Goal: Task Accomplishment & Management: Manage account settings

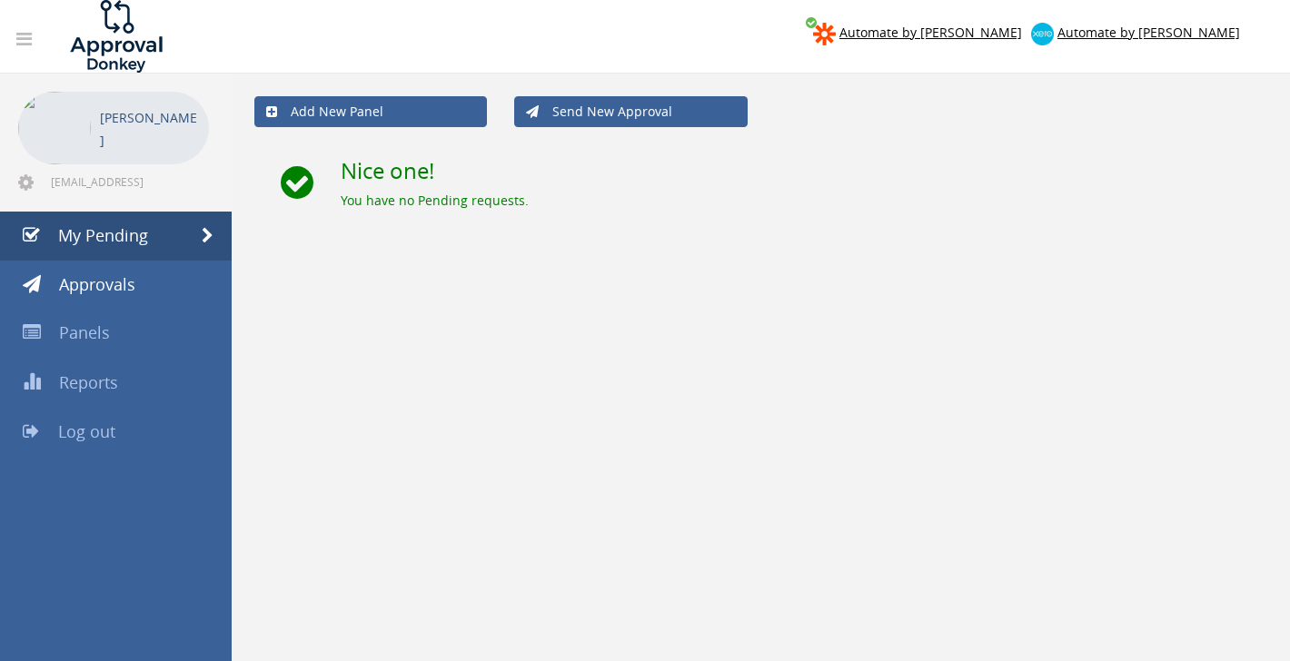
click at [113, 427] on span "Log out" at bounding box center [86, 431] width 57 height 22
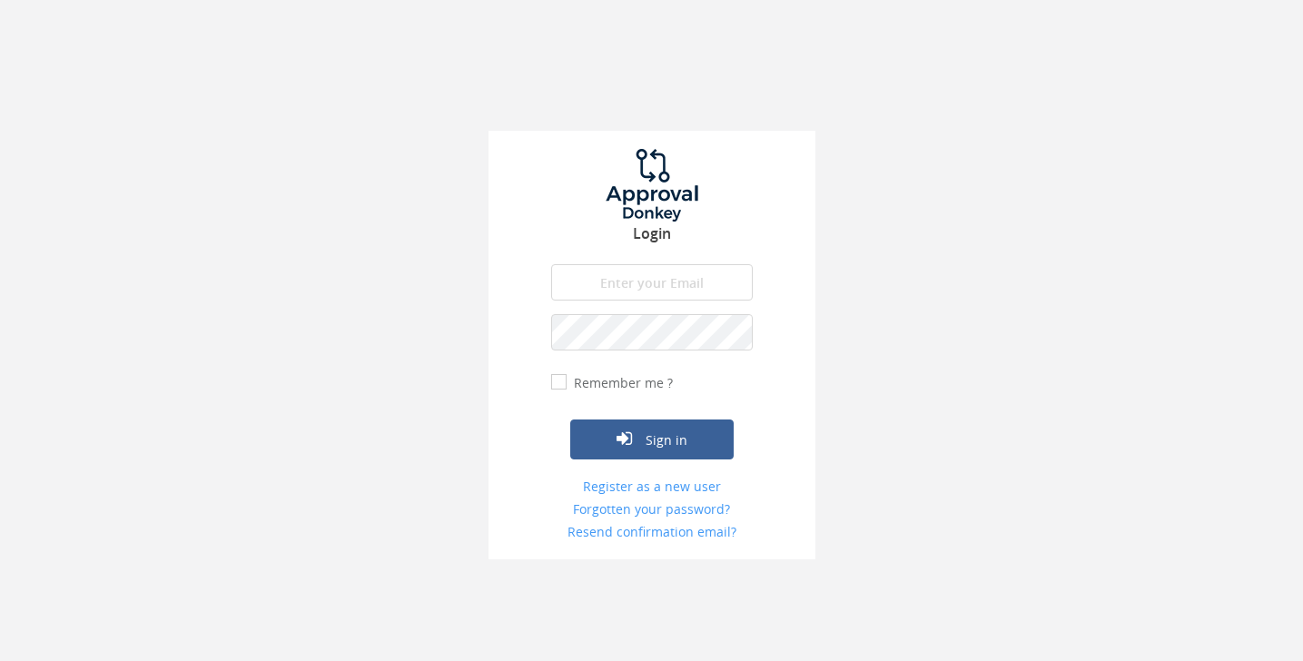
click at [628, 284] on input "email" at bounding box center [652, 282] width 202 height 36
type input "[EMAIL_ADDRESS][DOMAIN_NAME]"
click at [570, 420] on button "Sign in" at bounding box center [651, 440] width 163 height 40
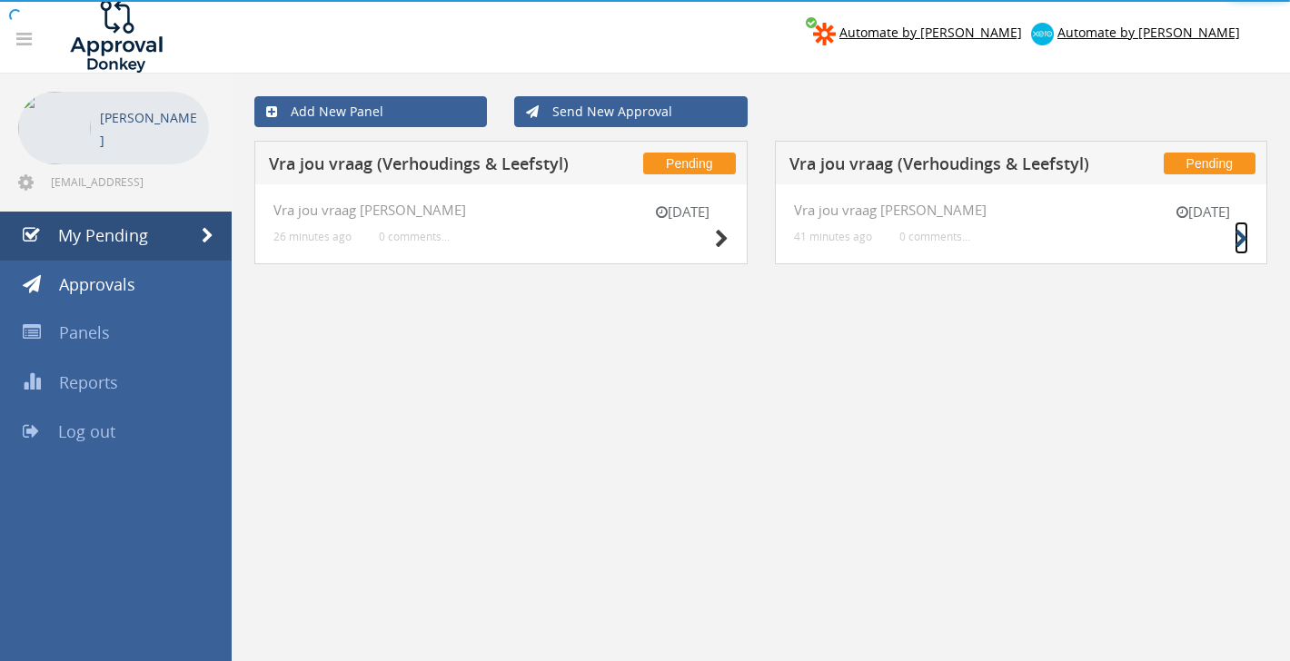
click at [1247, 242] on icon at bounding box center [1241, 239] width 14 height 19
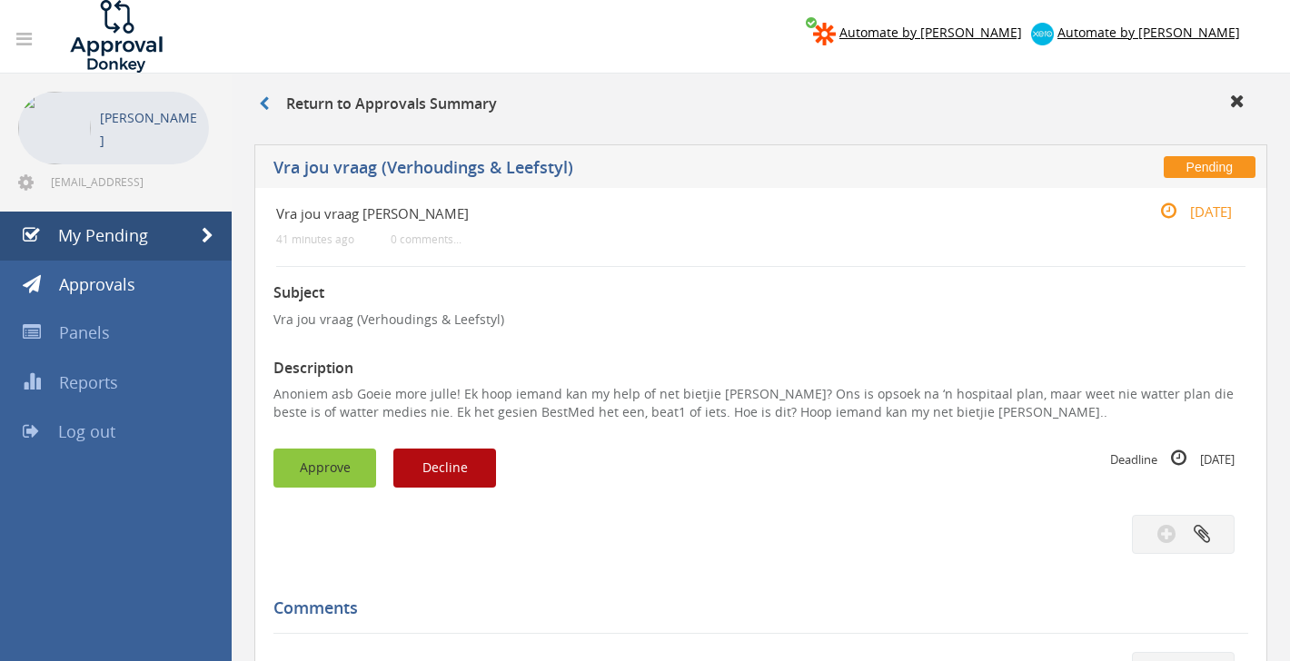
click at [300, 473] on button "Approve" at bounding box center [324, 468] width 103 height 39
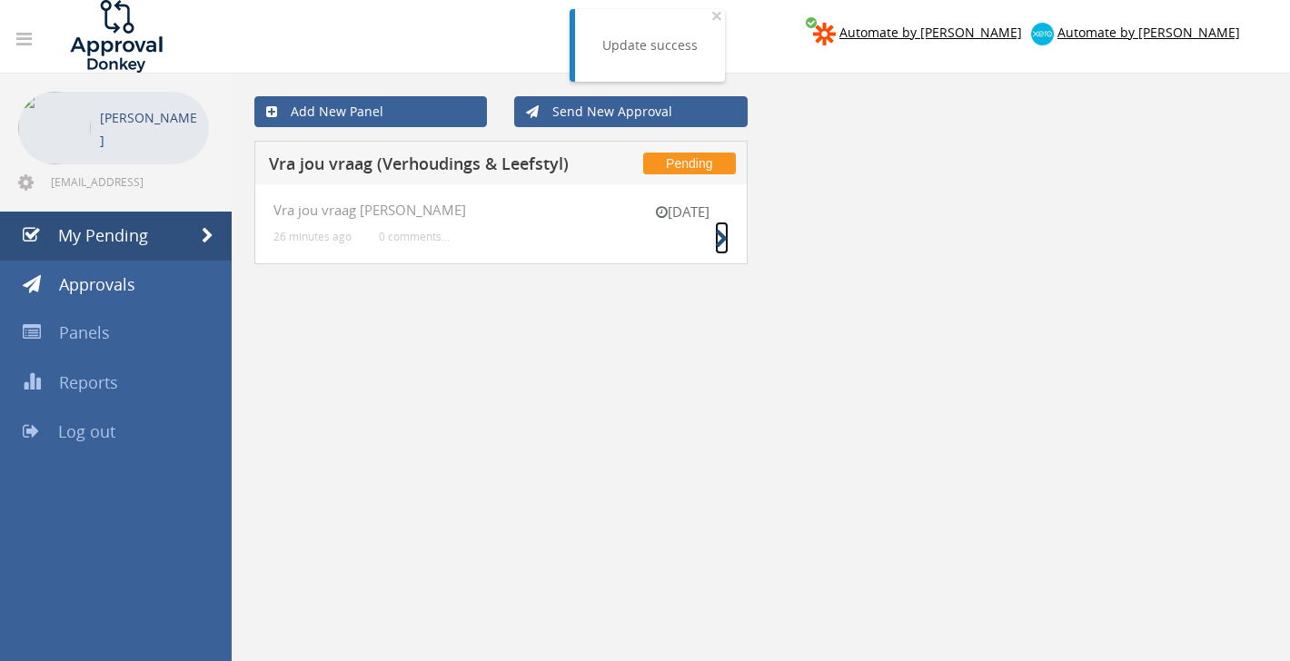
click at [723, 245] on icon at bounding box center [722, 239] width 14 height 19
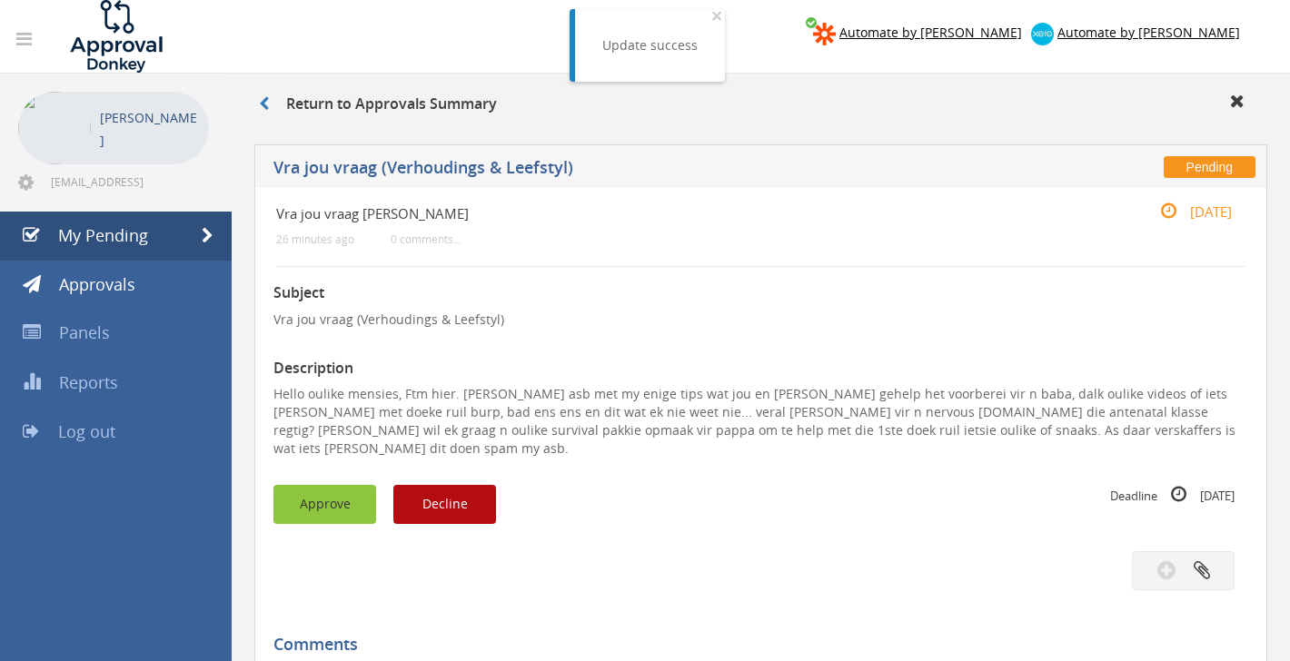
click at [312, 485] on button "Approve" at bounding box center [324, 504] width 103 height 39
